Goal: Task Accomplishment & Management: Manage account settings

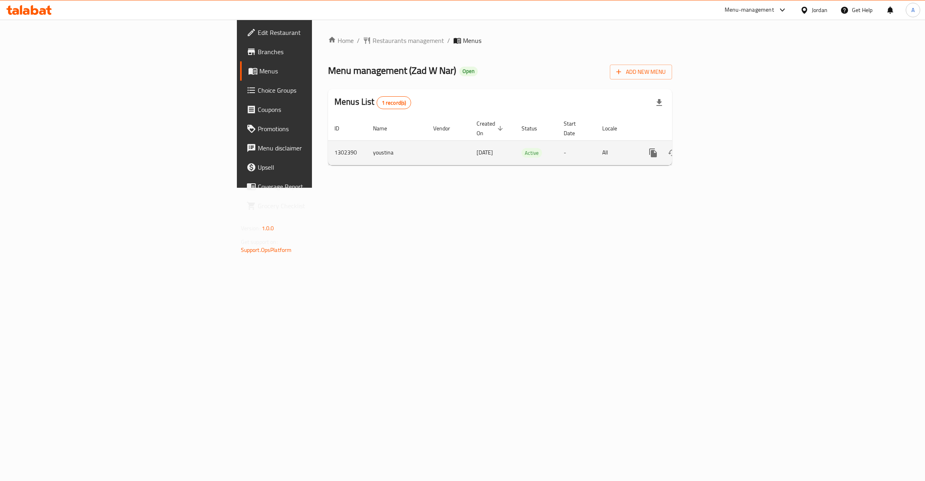
click at [721, 144] on link "enhanced table" at bounding box center [710, 152] width 19 height 19
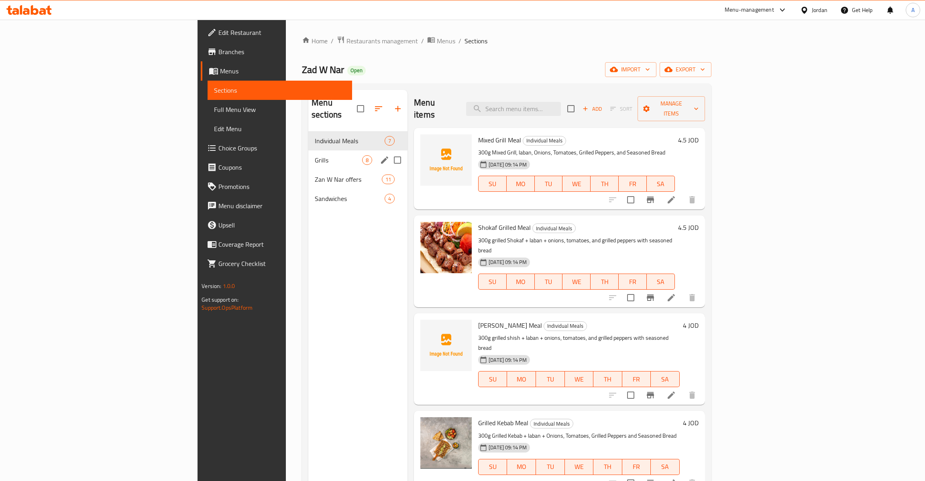
click at [315, 155] on span "Grills" at bounding box center [338, 160] width 47 height 10
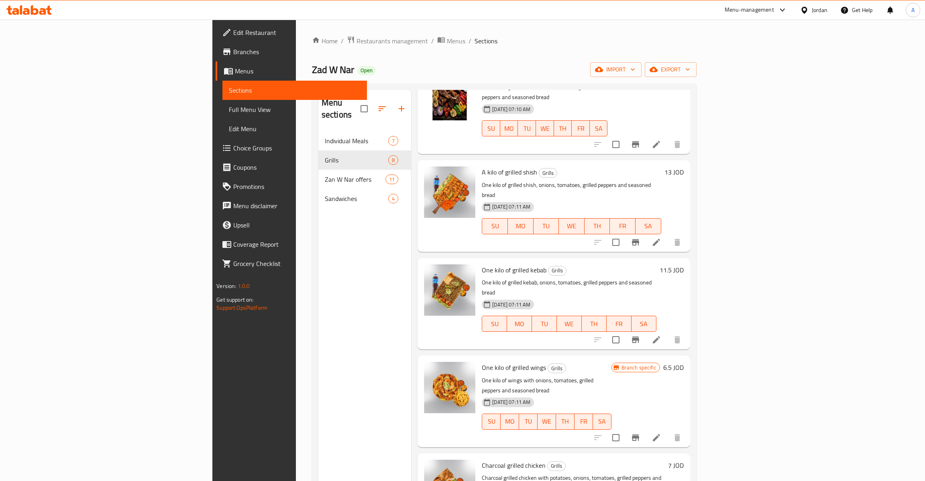
scroll to position [114, 0]
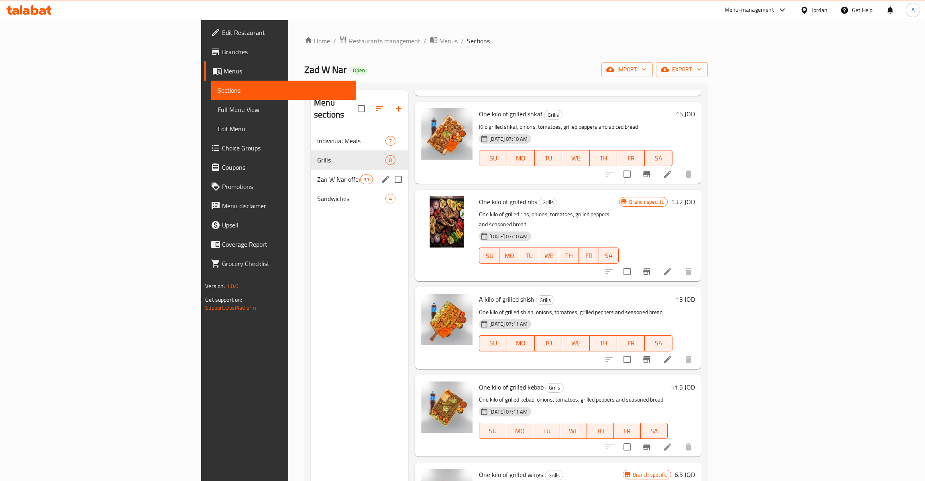
click at [311, 176] on div "Zan W Nar offers 11" at bounding box center [360, 179] width 98 height 19
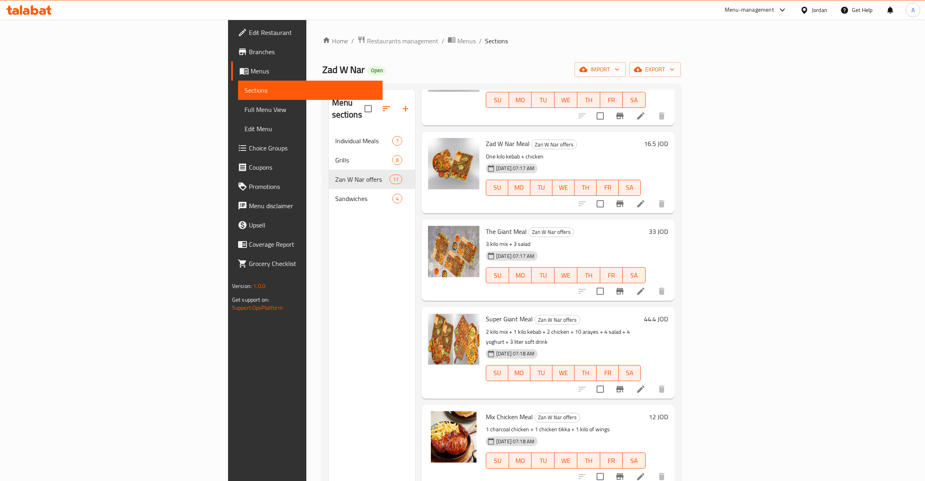
scroll to position [504, 0]
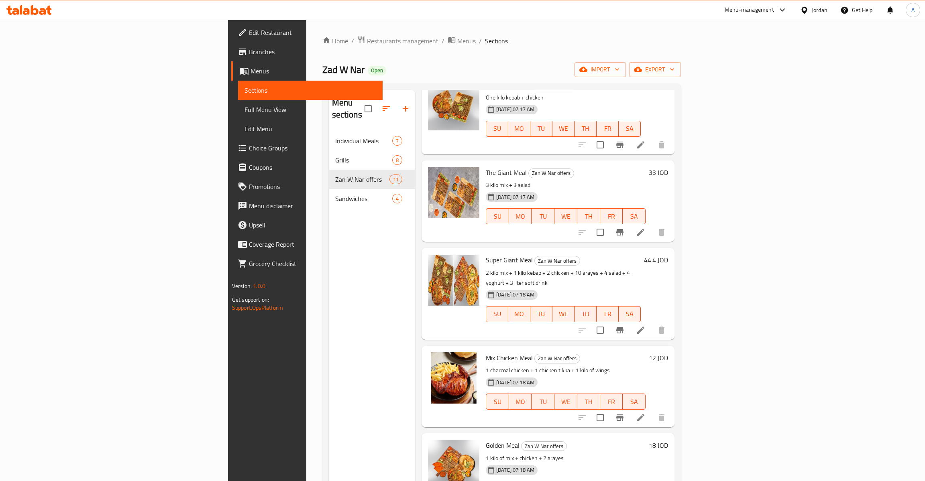
click at [457, 43] on span "Menus" at bounding box center [466, 41] width 18 height 10
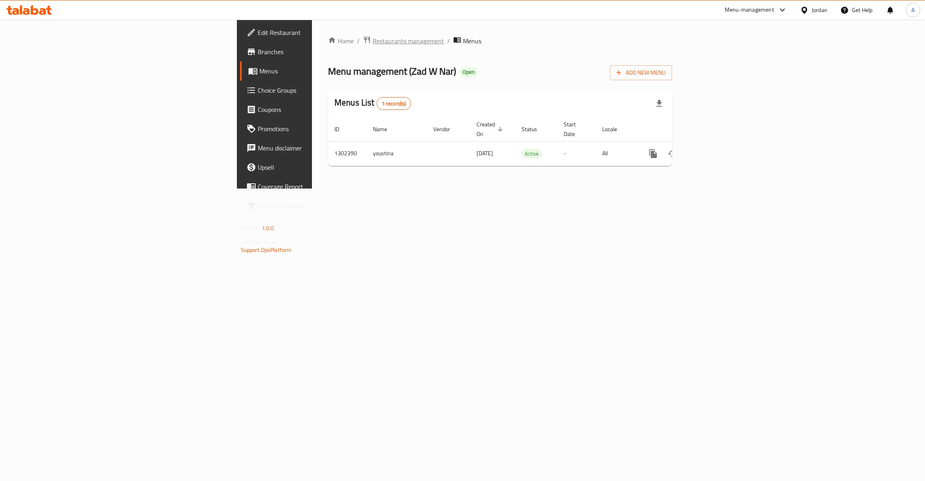
click at [373, 39] on span "Restaurants management" at bounding box center [408, 41] width 71 height 10
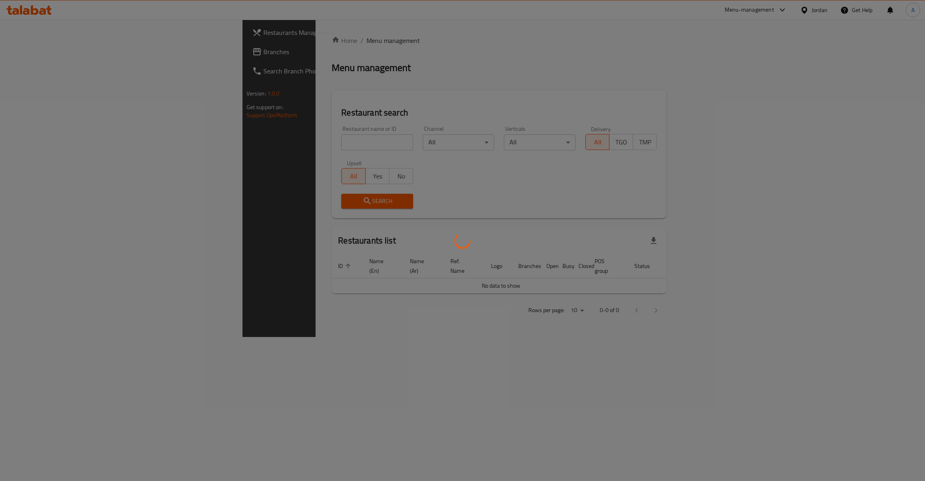
click at [253, 139] on div at bounding box center [462, 240] width 925 height 481
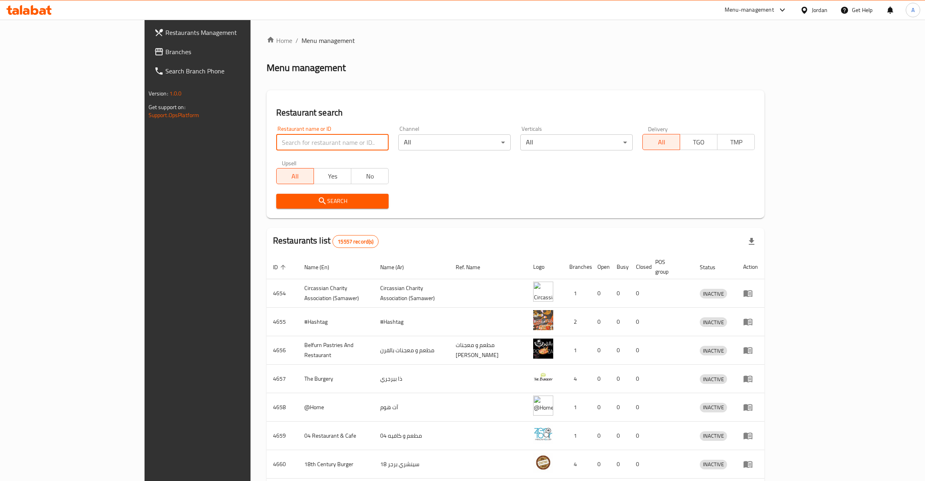
click at [276, 139] on input "search" at bounding box center [332, 142] width 112 height 16
type input "chan"
click at [283, 198] on span "Search" at bounding box center [333, 201] width 100 height 10
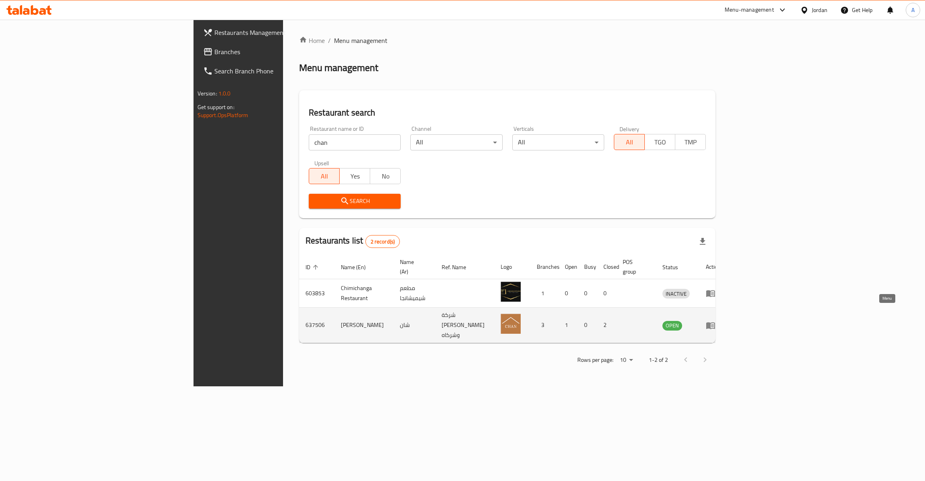
click at [715, 322] on icon "enhanced table" at bounding box center [710, 325] width 9 height 7
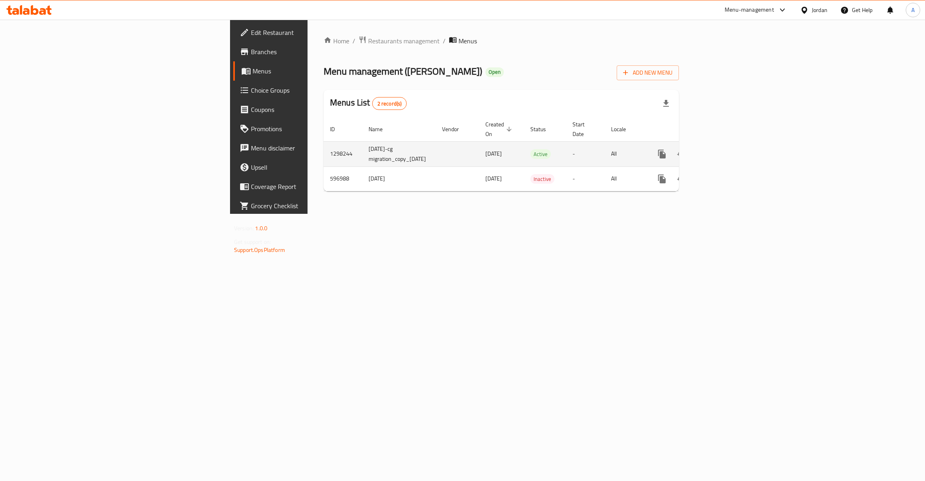
click at [725, 149] on icon "enhanced table" at bounding box center [720, 154] width 10 height 10
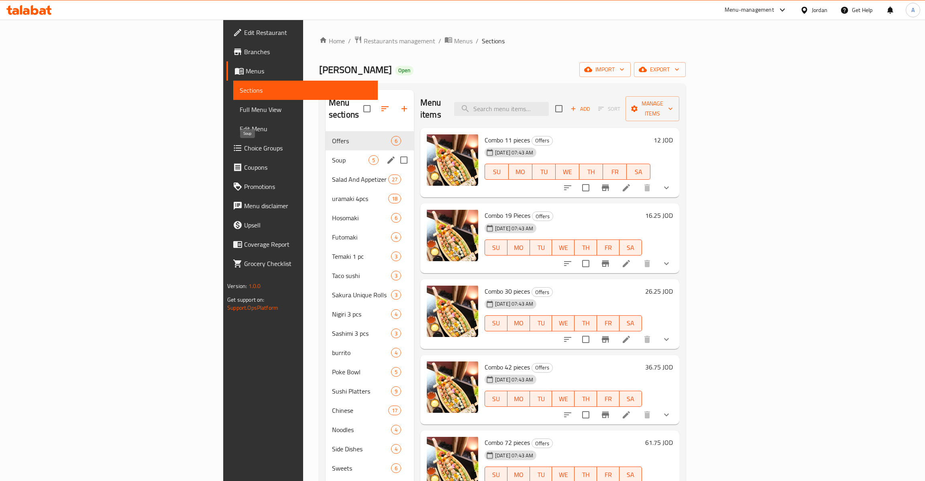
click at [332, 155] on span "Soup" at bounding box center [350, 160] width 37 height 10
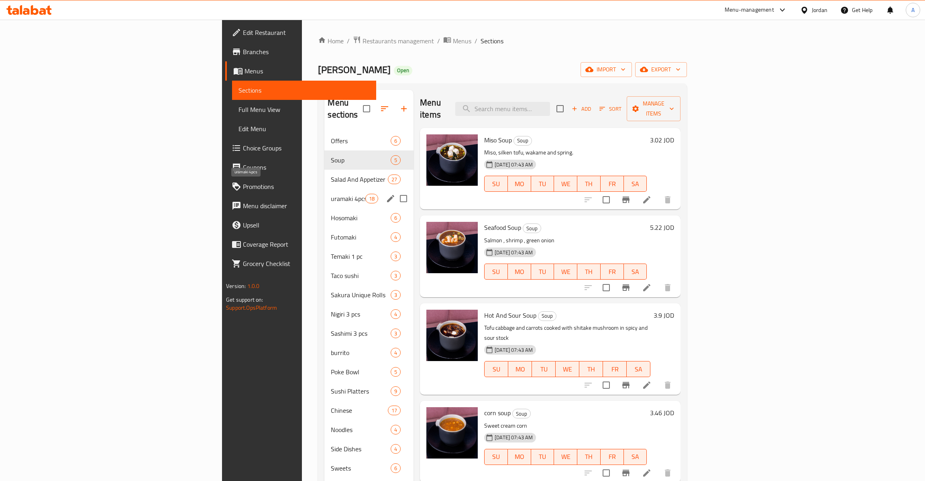
click at [324, 174] on div "Salad And Appetizer 27" at bounding box center [368, 179] width 89 height 19
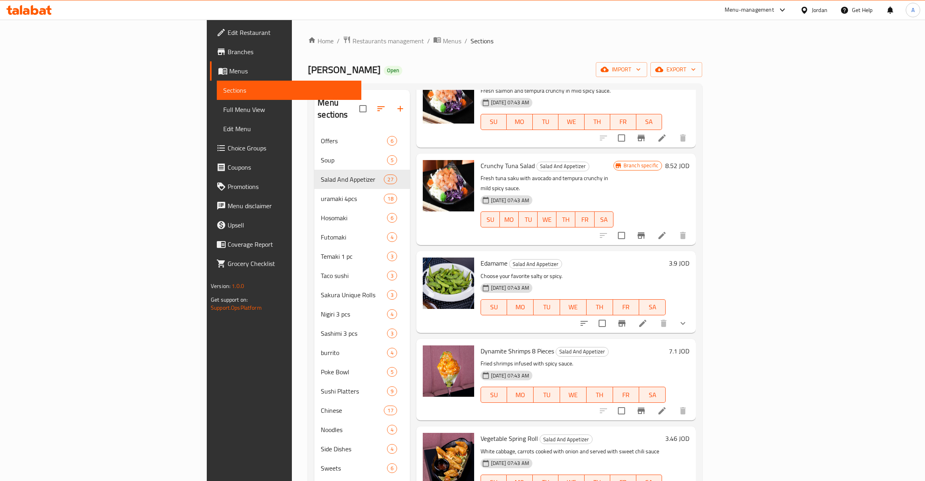
scroll to position [381, 0]
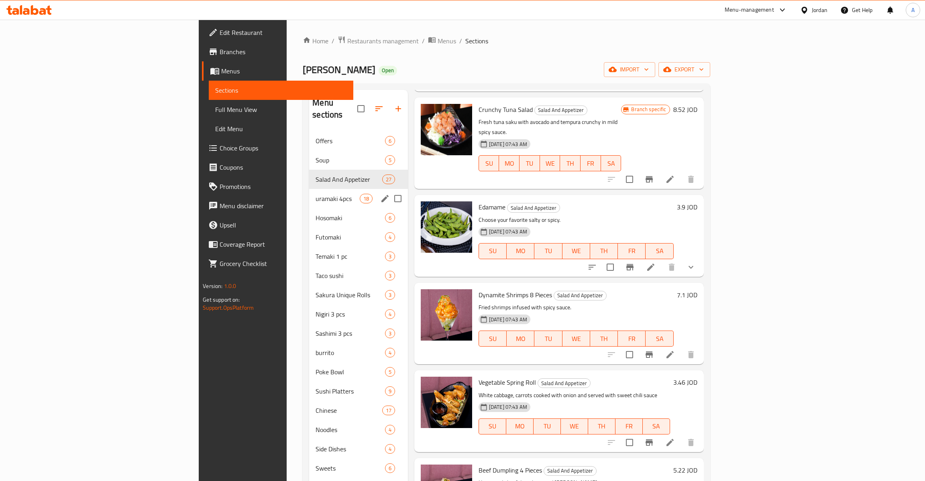
click at [316, 194] on span "uramaki 4pcs" at bounding box center [338, 199] width 44 height 10
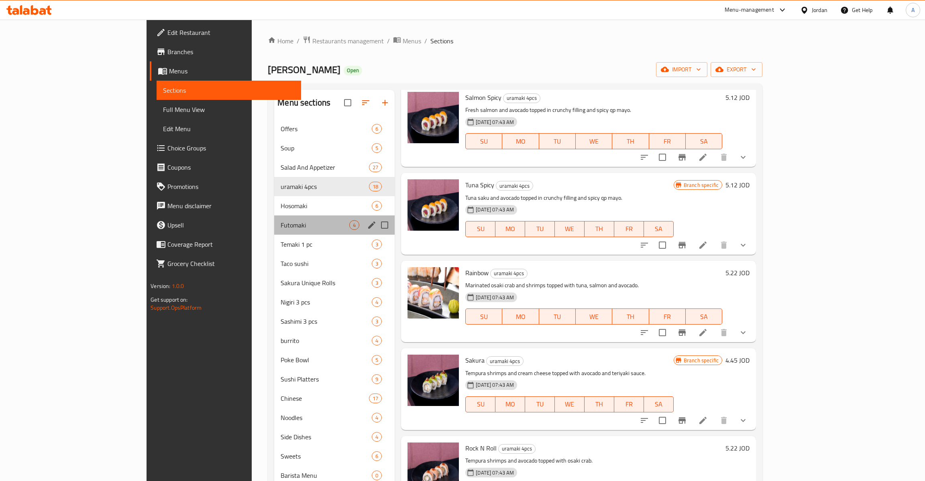
click at [274, 220] on div "Futomaki 4" at bounding box center [334, 225] width 120 height 19
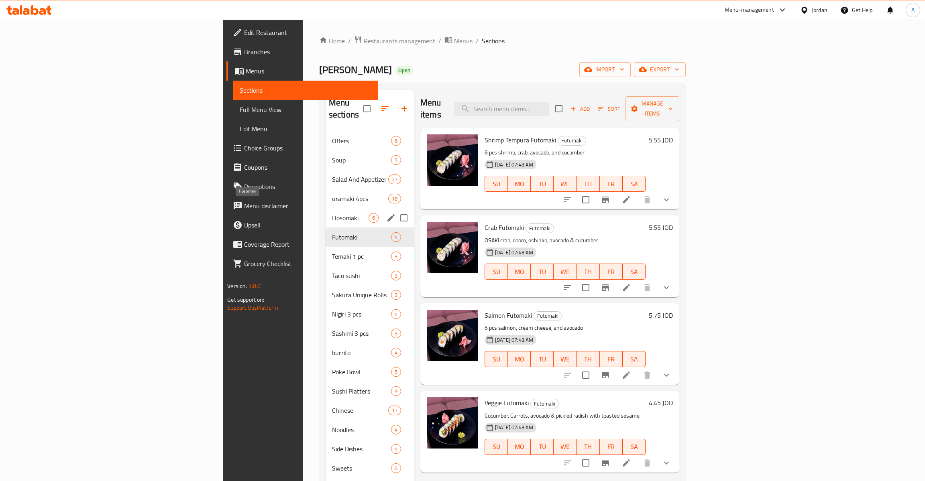
click at [332, 213] on span "Hosomaki" at bounding box center [350, 218] width 37 height 10
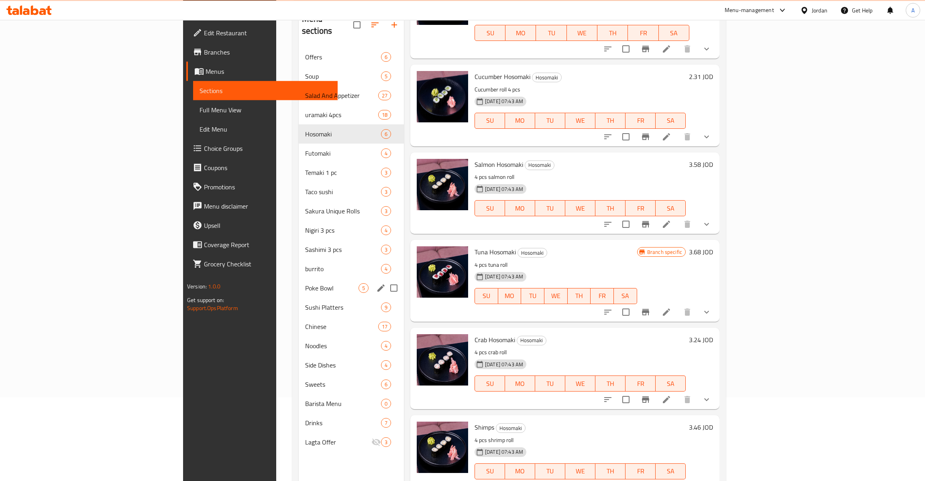
scroll to position [87, 0]
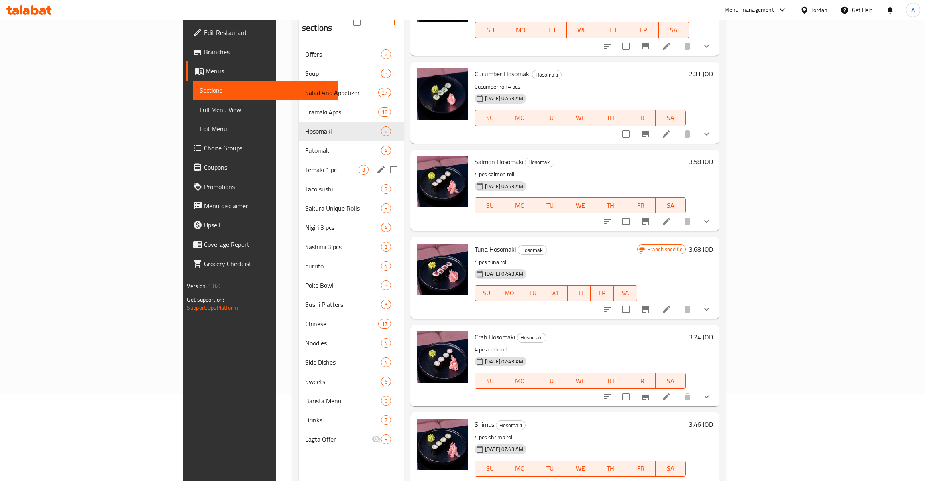
click at [305, 146] on span "Futomaki" at bounding box center [343, 151] width 76 height 10
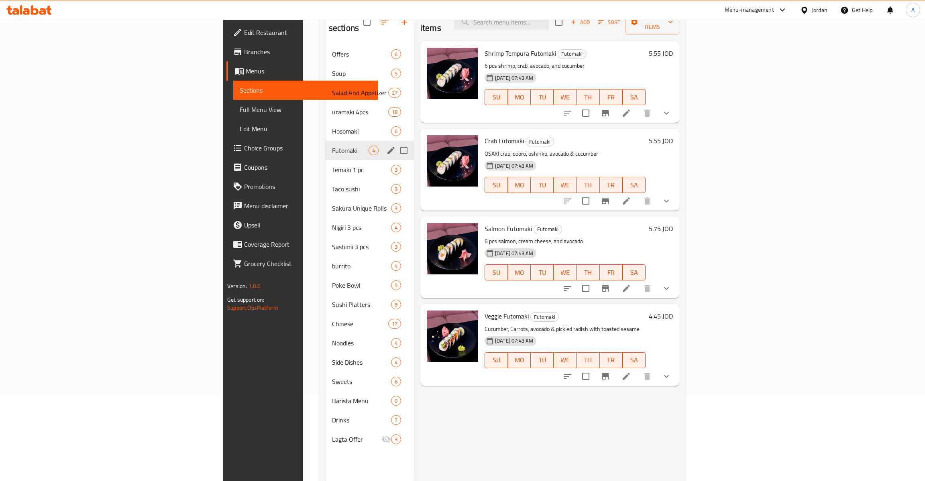
click at [332, 165] on span "Temaki 1 pc" at bounding box center [361, 170] width 59 height 10
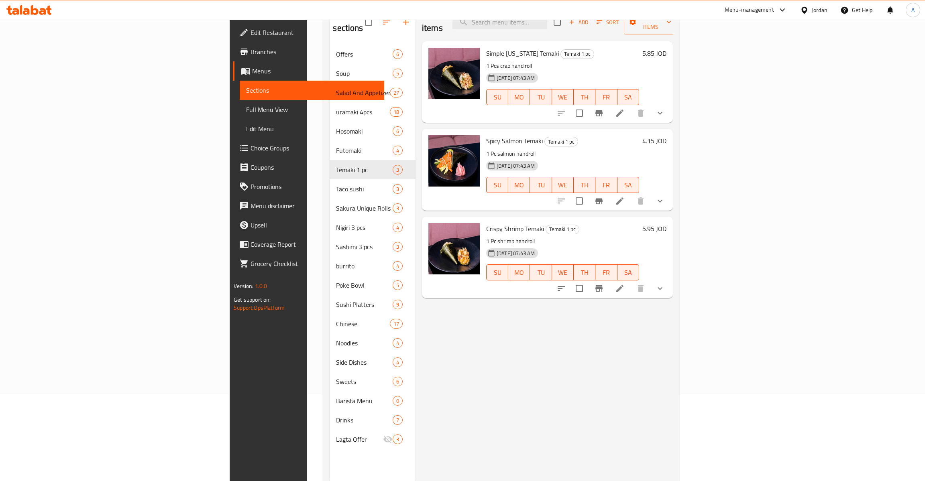
click at [330, 179] on div "Taco sushi 3" at bounding box center [373, 188] width 86 height 19
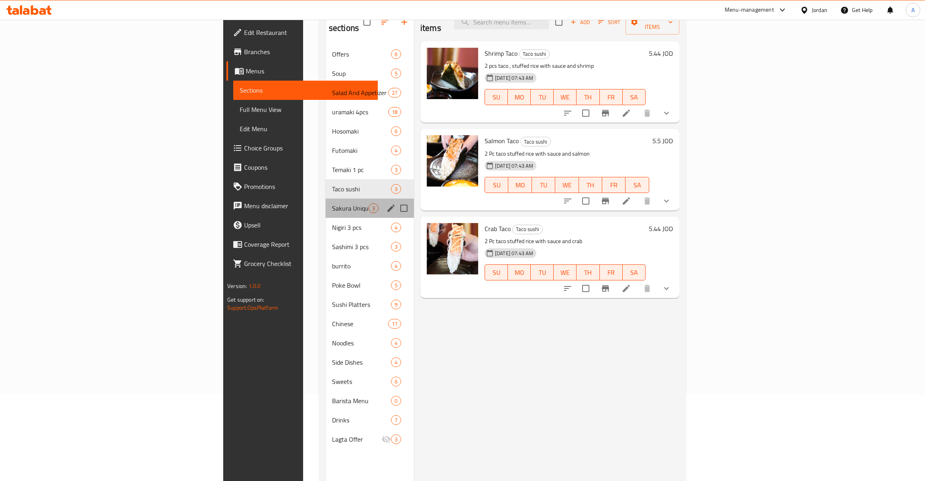
click at [326, 200] on div "Sakura Unique Rolls 3" at bounding box center [370, 208] width 88 height 19
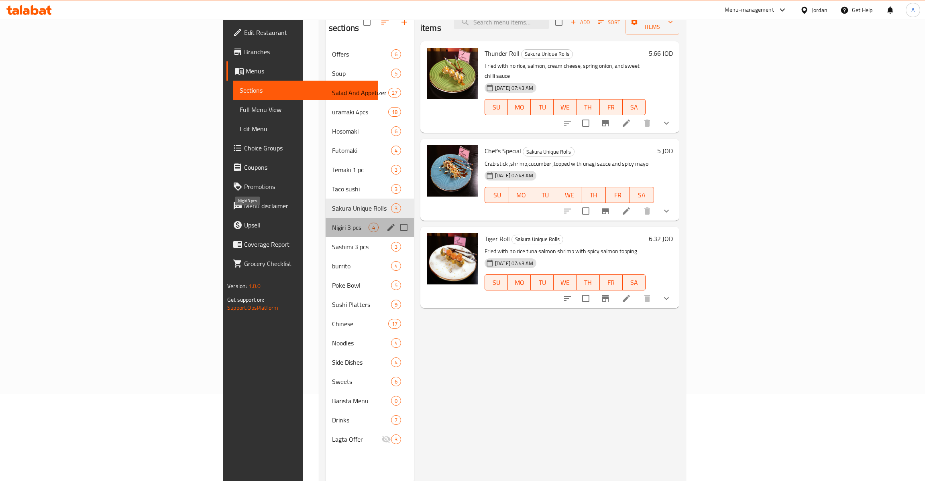
click at [332, 223] on span "Nigiri 3 pcs" at bounding box center [350, 228] width 37 height 10
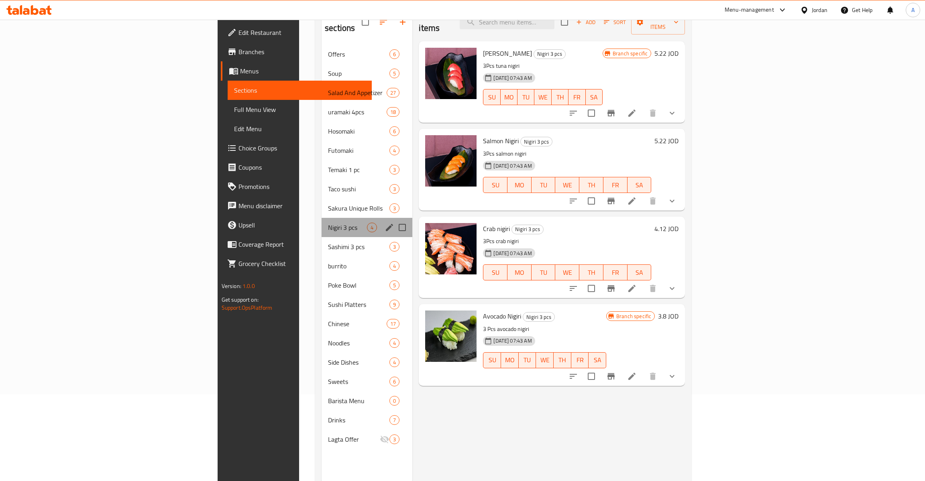
click at [322, 221] on div "Nigiri 3 pcs 4" at bounding box center [367, 227] width 91 height 19
click at [322, 237] on div "Sashimi 3 pcs 3" at bounding box center [367, 246] width 91 height 19
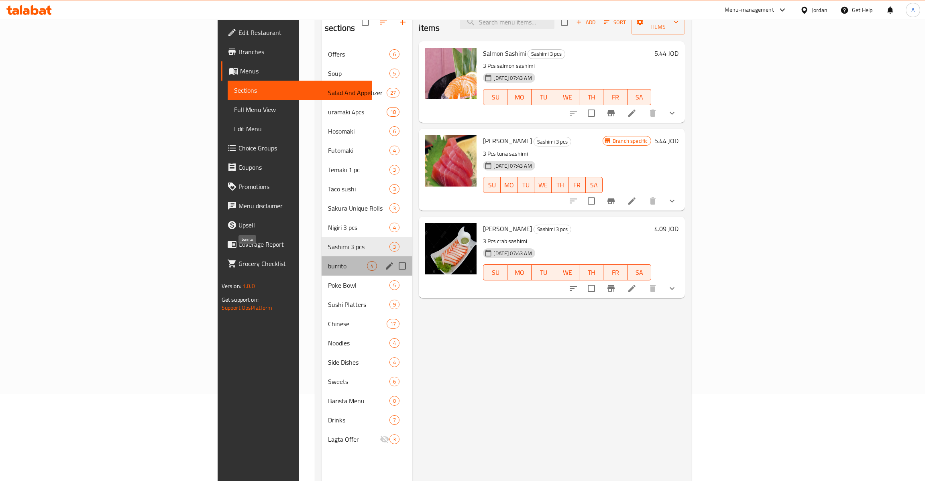
click at [328, 261] on span "burrito" at bounding box center [347, 266] width 39 height 10
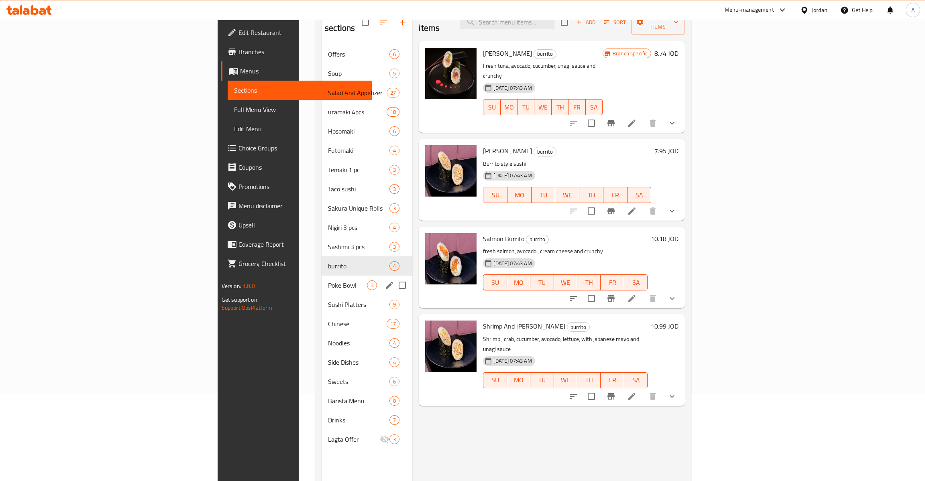
click at [322, 276] on div "Poke Bowl 5" at bounding box center [367, 285] width 91 height 19
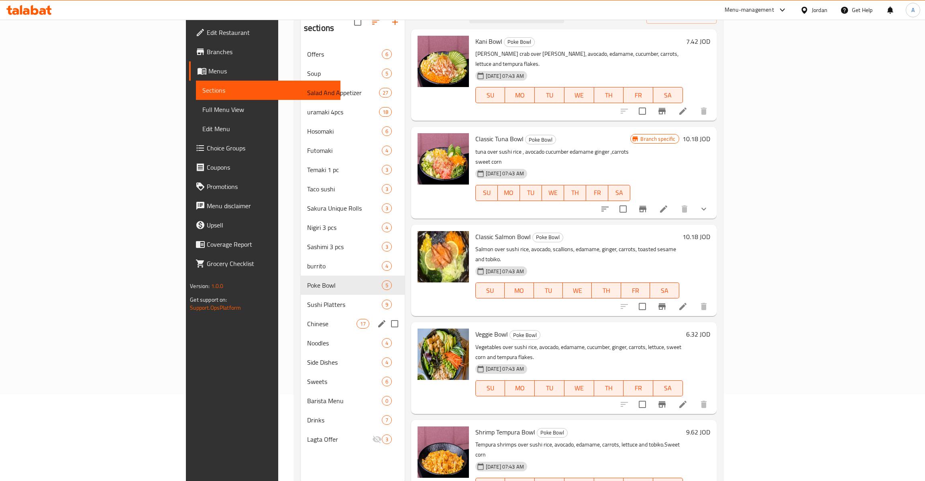
click at [301, 314] on div "Chinese 17" at bounding box center [353, 323] width 104 height 19
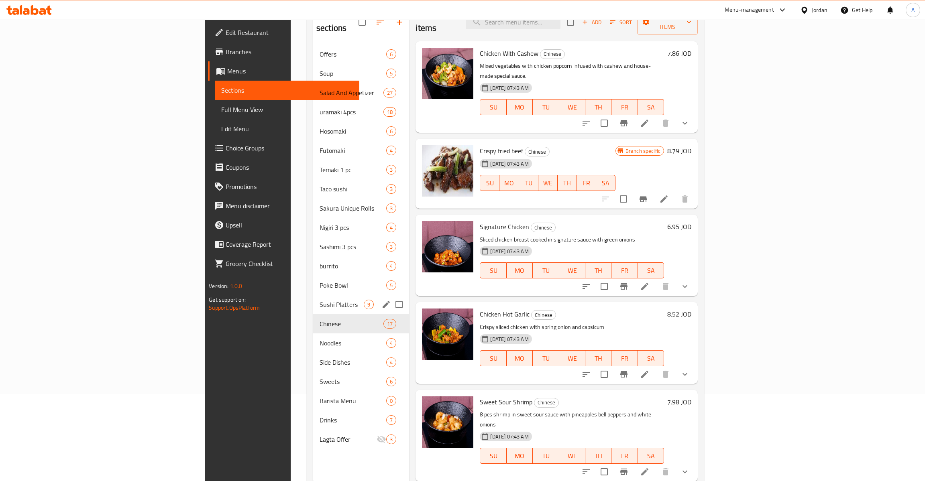
click at [320, 300] on span "Sushi Platters" at bounding box center [342, 305] width 44 height 10
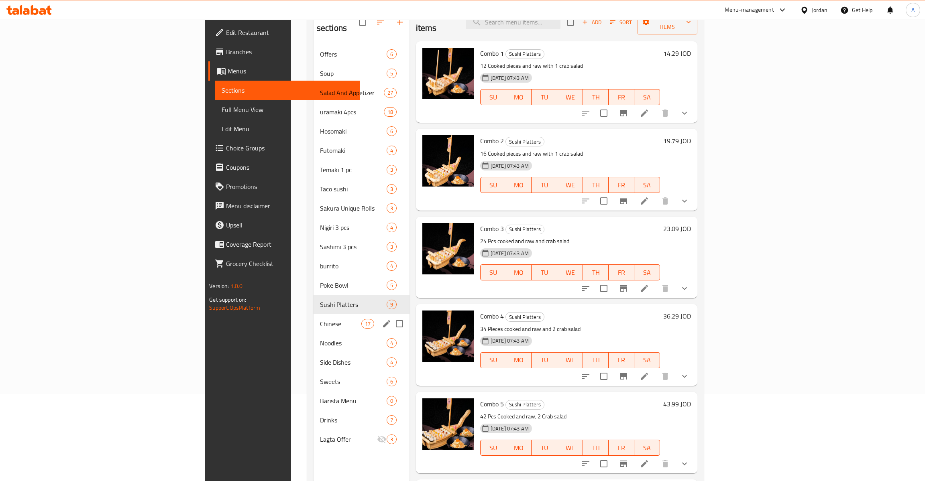
click at [320, 319] on span "Chinese" at bounding box center [340, 324] width 41 height 10
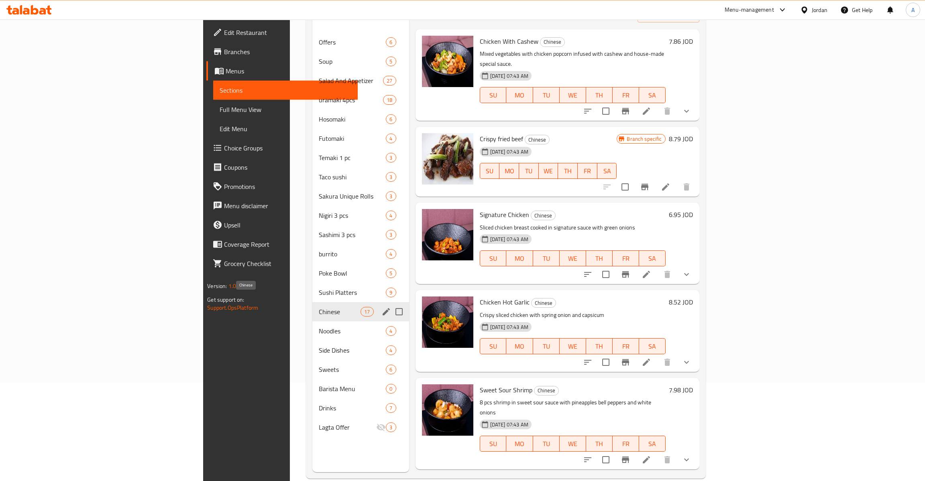
scroll to position [112, 0]
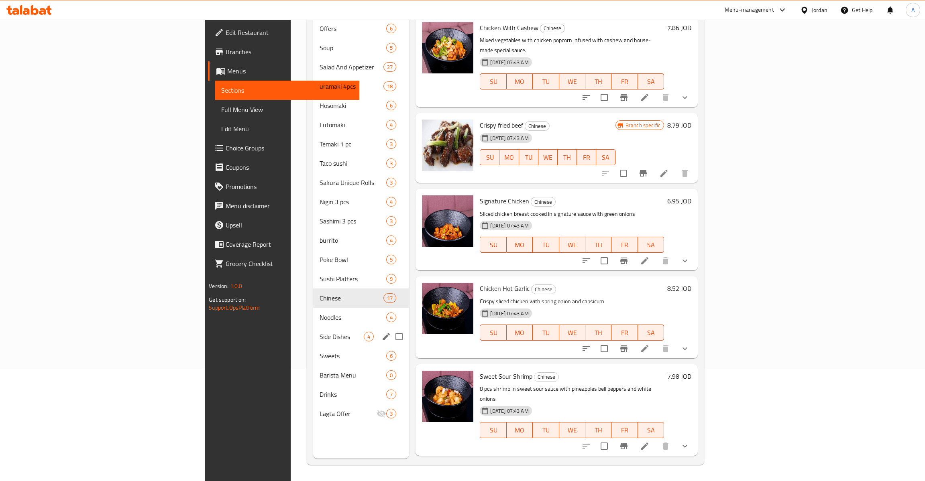
click at [313, 327] on div "Side Dishes 4" at bounding box center [361, 336] width 96 height 19
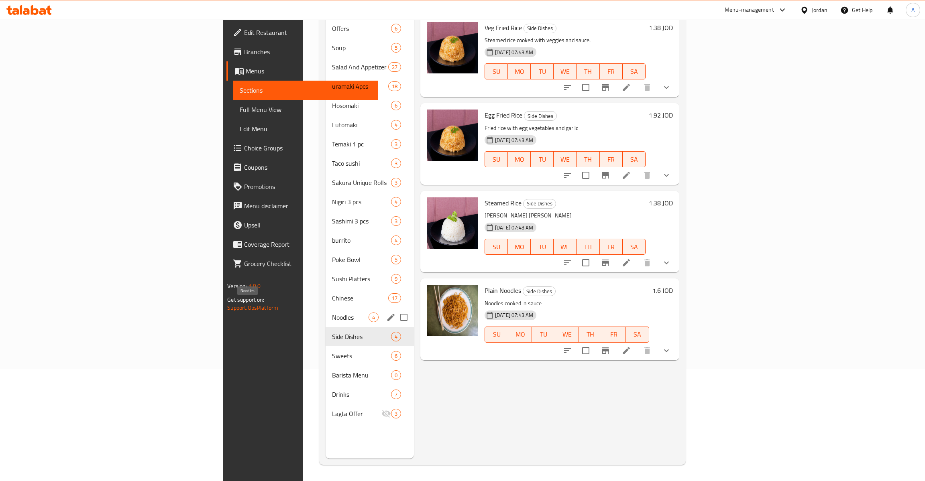
click at [332, 313] on span "Noodles" at bounding box center [350, 318] width 37 height 10
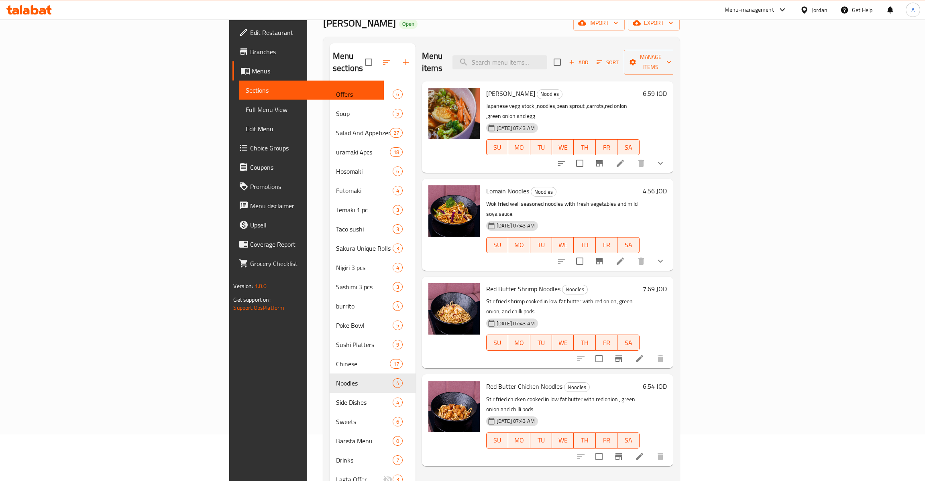
scroll to position [87, 0]
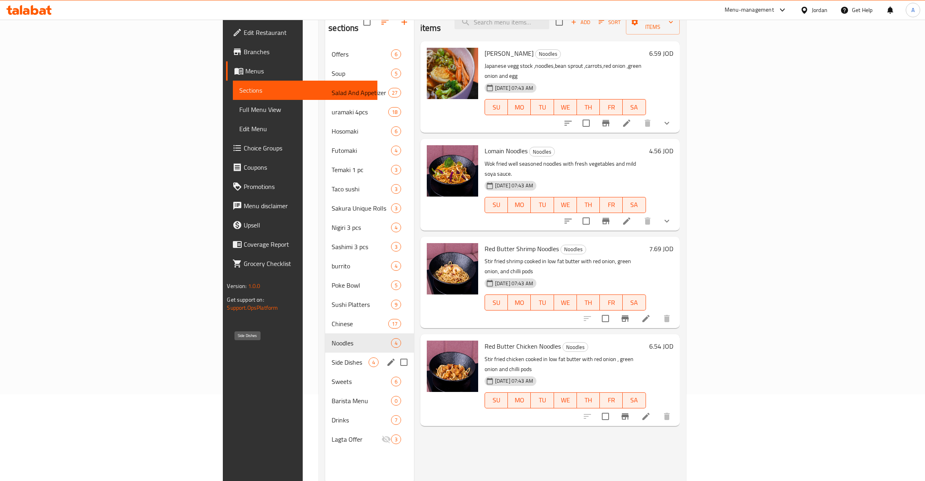
click at [325, 353] on div "Side Dishes 4" at bounding box center [369, 362] width 89 height 19
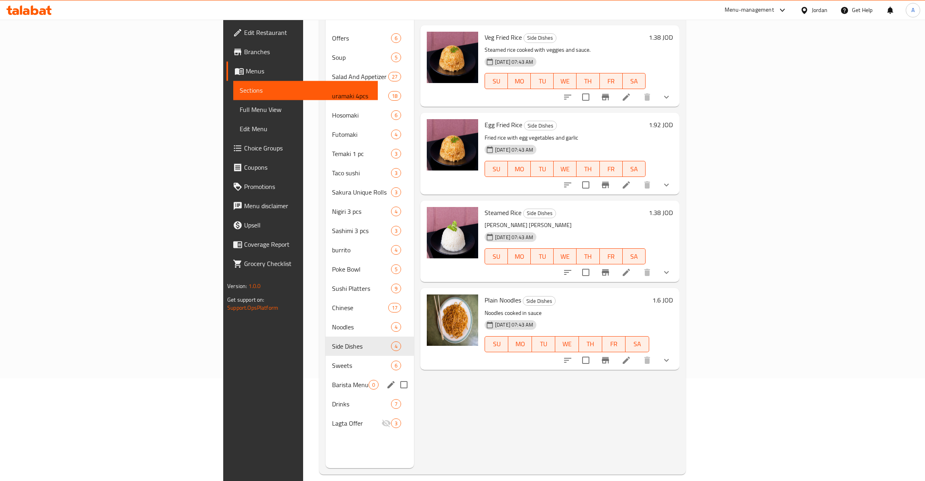
scroll to position [112, 0]
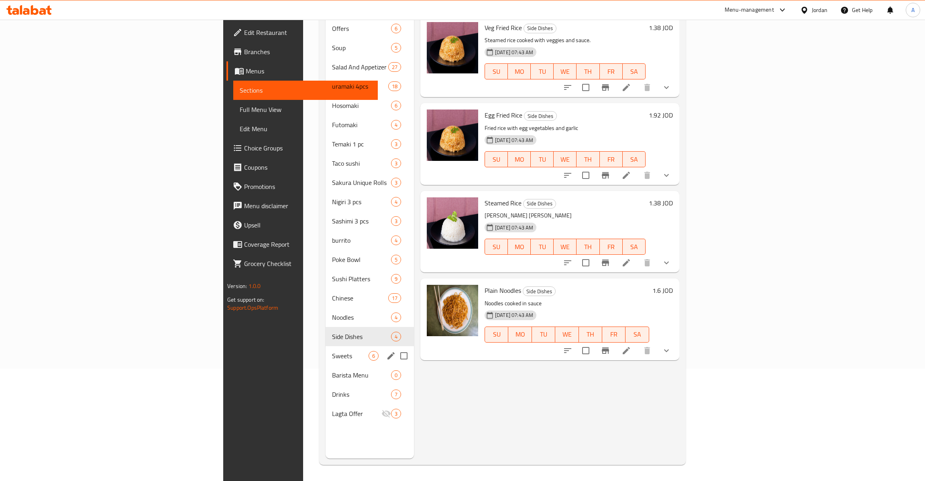
click at [326, 351] on div "Sweets 6" at bounding box center [370, 355] width 88 height 19
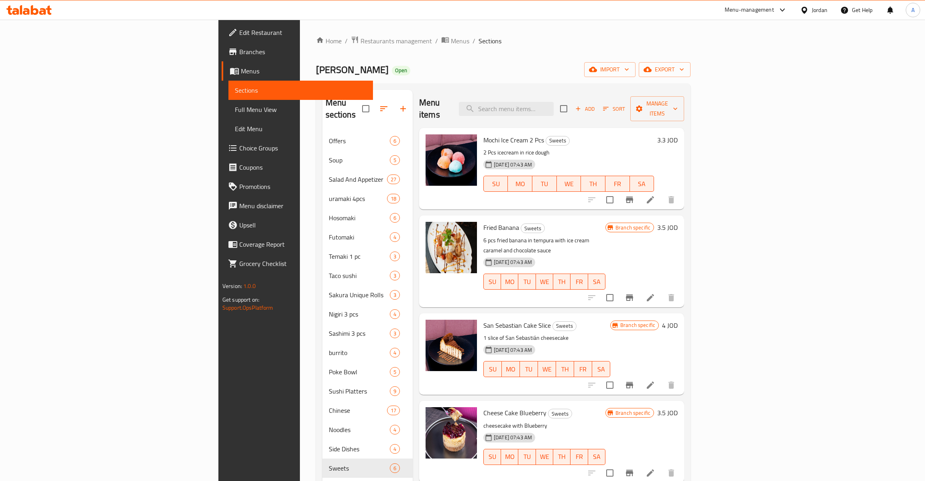
scroll to position [112, 0]
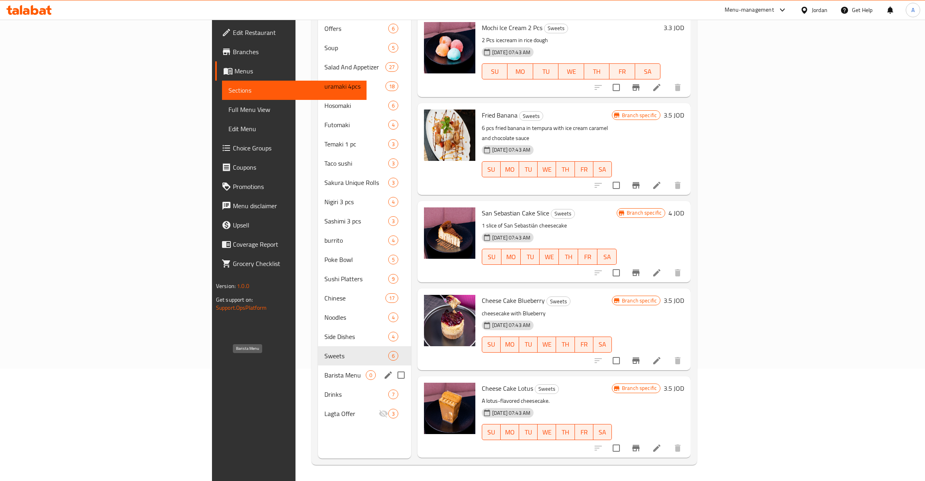
click at [318, 368] on div "Barista Menu 0" at bounding box center [364, 375] width 93 height 19
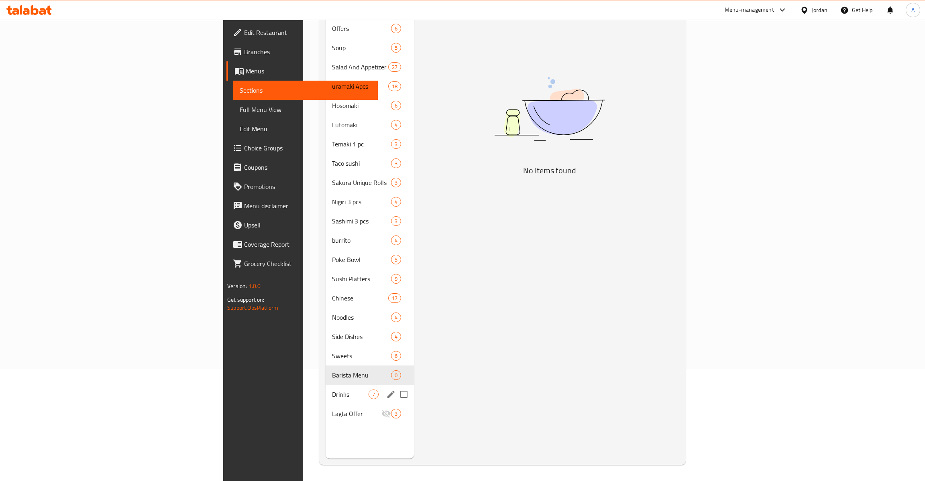
click at [332, 390] on span "Drinks" at bounding box center [350, 395] width 37 height 10
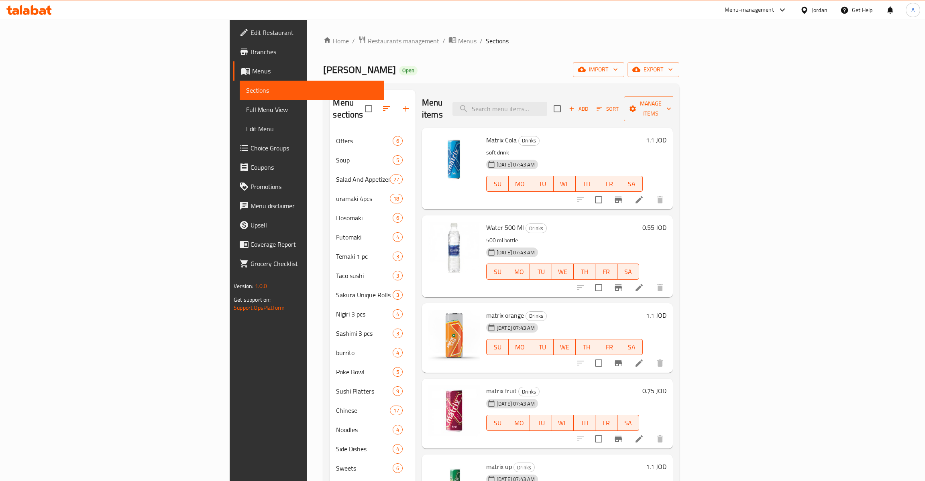
click at [250, 35] on span "Edit Restaurant" at bounding box center [313, 33] width 127 height 10
